Goal: Understand process/instructions: Learn how to perform a task or action

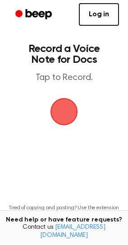
click at [62, 106] on span "button" at bounding box center [64, 111] width 51 height 51
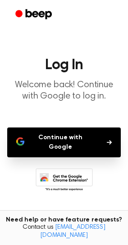
click at [59, 137] on button "Continue with Google" at bounding box center [64, 142] width 114 height 30
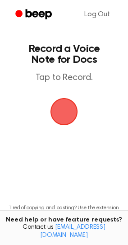
scroll to position [60, 0]
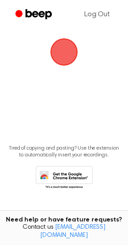
click at [65, 177] on icon at bounding box center [64, 178] width 57 height 25
